Goal: Consume media (video, audio)

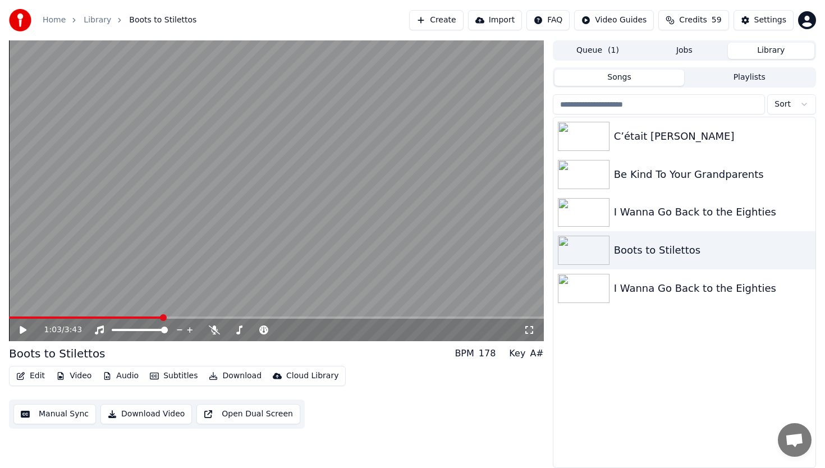
click at [22, 328] on icon at bounding box center [23, 330] width 7 height 8
click at [254, 329] on span at bounding box center [254, 330] width 7 height 7
click at [304, 333] on span at bounding box center [304, 330] width 7 height 7
click at [281, 329] on span at bounding box center [279, 330] width 7 height 7
click at [229, 330] on span at bounding box center [232, 330] width 7 height 7
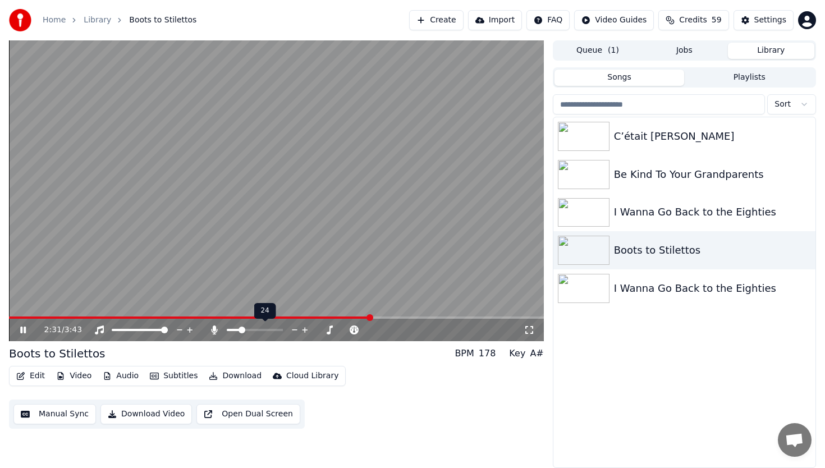
click at [240, 330] on span at bounding box center [241, 330] width 7 height 7
click at [246, 330] on span at bounding box center [246, 330] width 7 height 7
click at [25, 329] on icon at bounding box center [23, 330] width 6 height 7
click at [590, 171] on img at bounding box center [584, 174] width 52 height 29
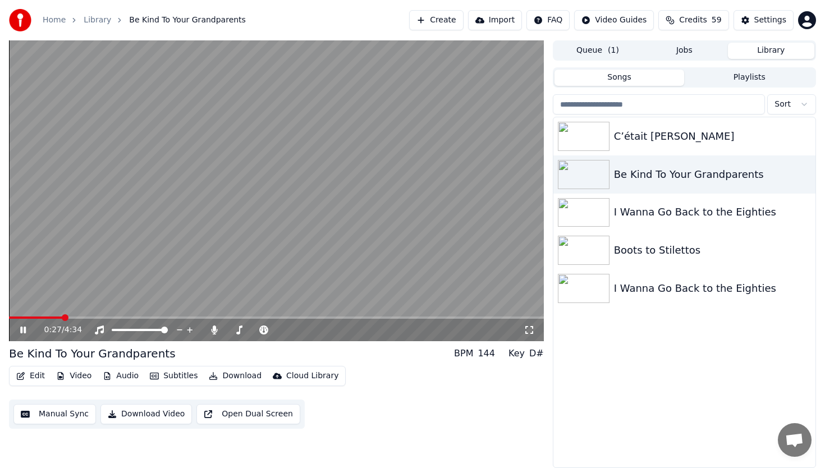
click at [25, 329] on icon at bounding box center [23, 330] width 6 height 7
click at [597, 291] on img at bounding box center [584, 288] width 52 height 29
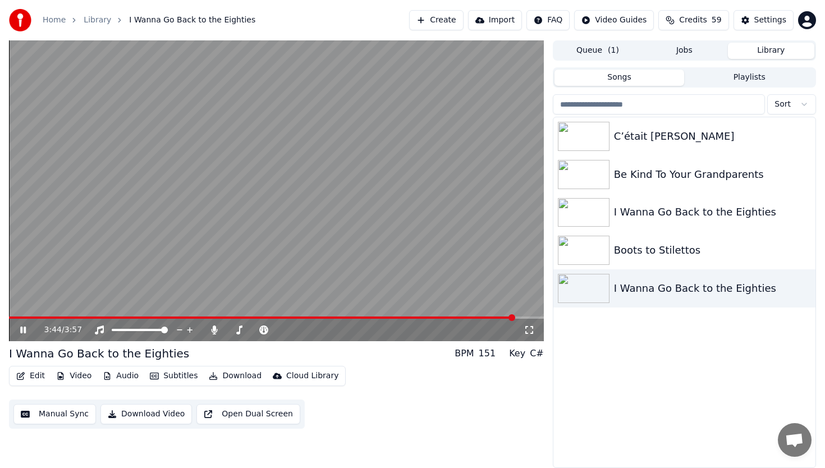
click at [25, 332] on icon at bounding box center [23, 330] width 6 height 7
